Goal: Task Accomplishment & Management: Use online tool/utility

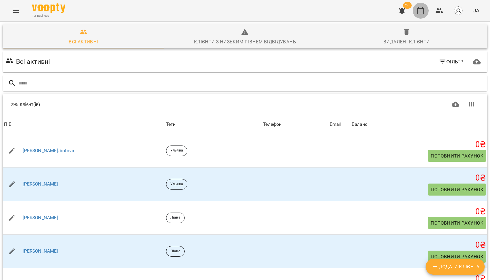
click at [419, 9] on icon "button" at bounding box center [421, 10] width 7 height 7
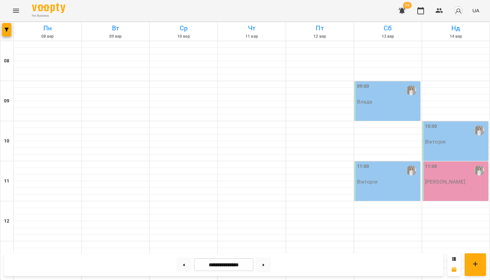
scroll to position [391, 0]
click at [183, 268] on button at bounding box center [183, 264] width 15 height 15
type input "**********"
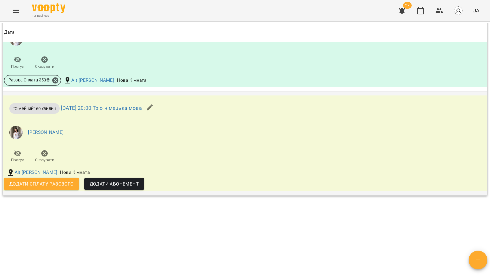
scroll to position [439, 0]
click at [62, 181] on span "Додати сплату разового" at bounding box center [41, 184] width 64 height 8
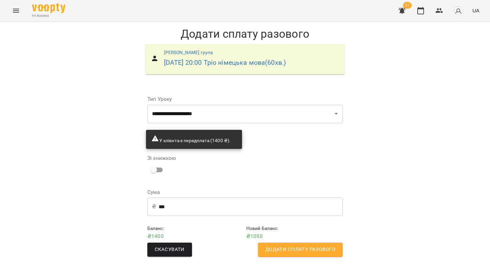
click at [284, 246] on span "Додати сплату разового" at bounding box center [301, 249] width 70 height 9
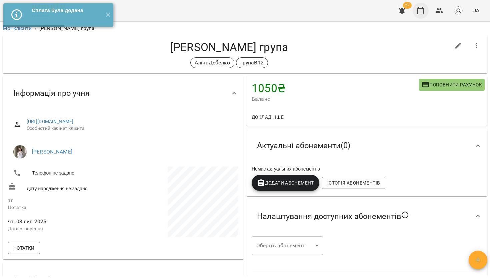
click at [423, 10] on icon "button" at bounding box center [421, 11] width 8 height 8
